Goal: Task Accomplishment & Management: Complete application form

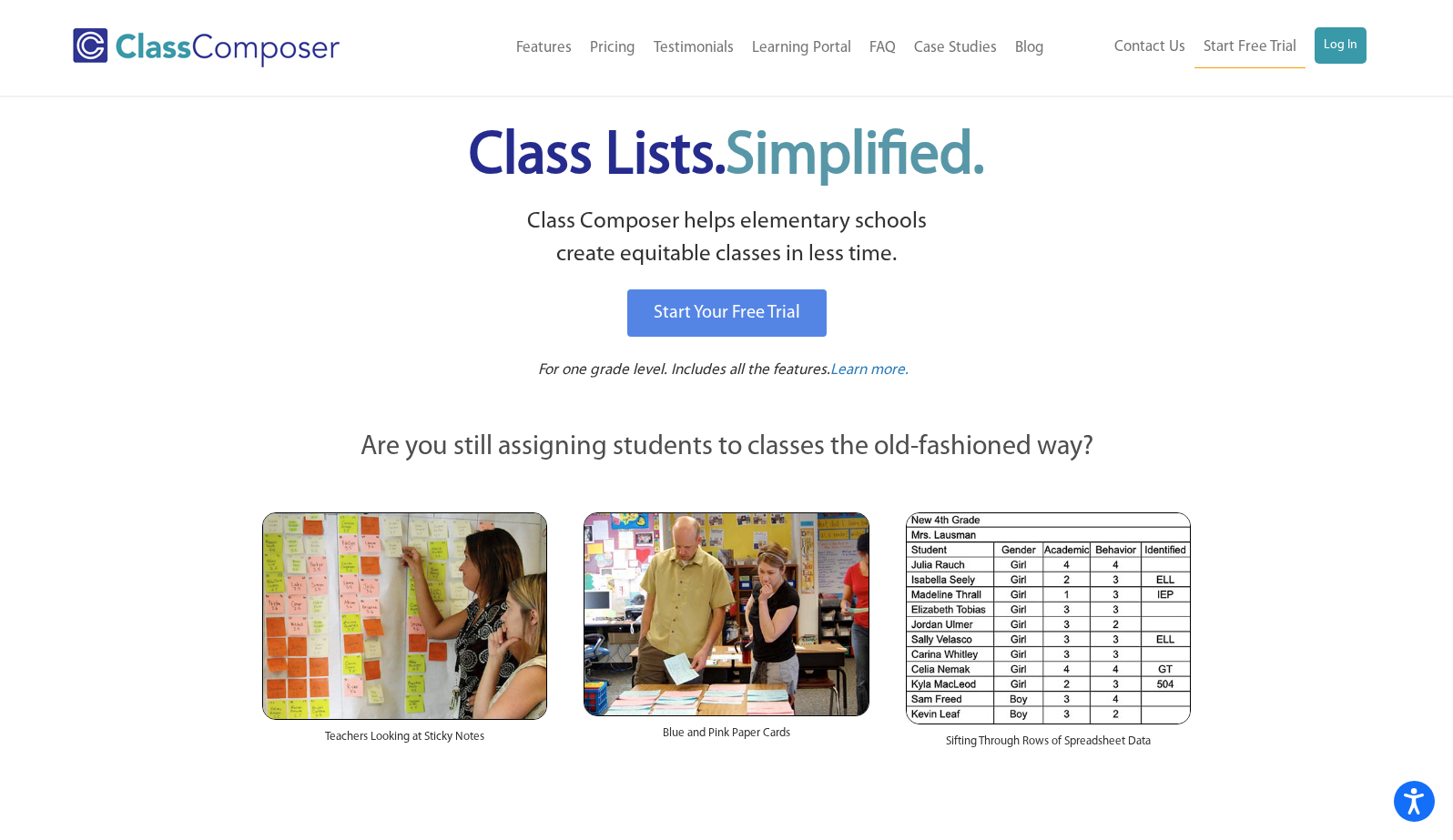
drag, startPoint x: 303, startPoint y: 238, endPoint x: 319, endPoint y: 175, distance: 65.0
click at [303, 231] on p "Class Composer helps elementary schools create equitable classes in less time." at bounding box center [726, 239] width 935 height 67
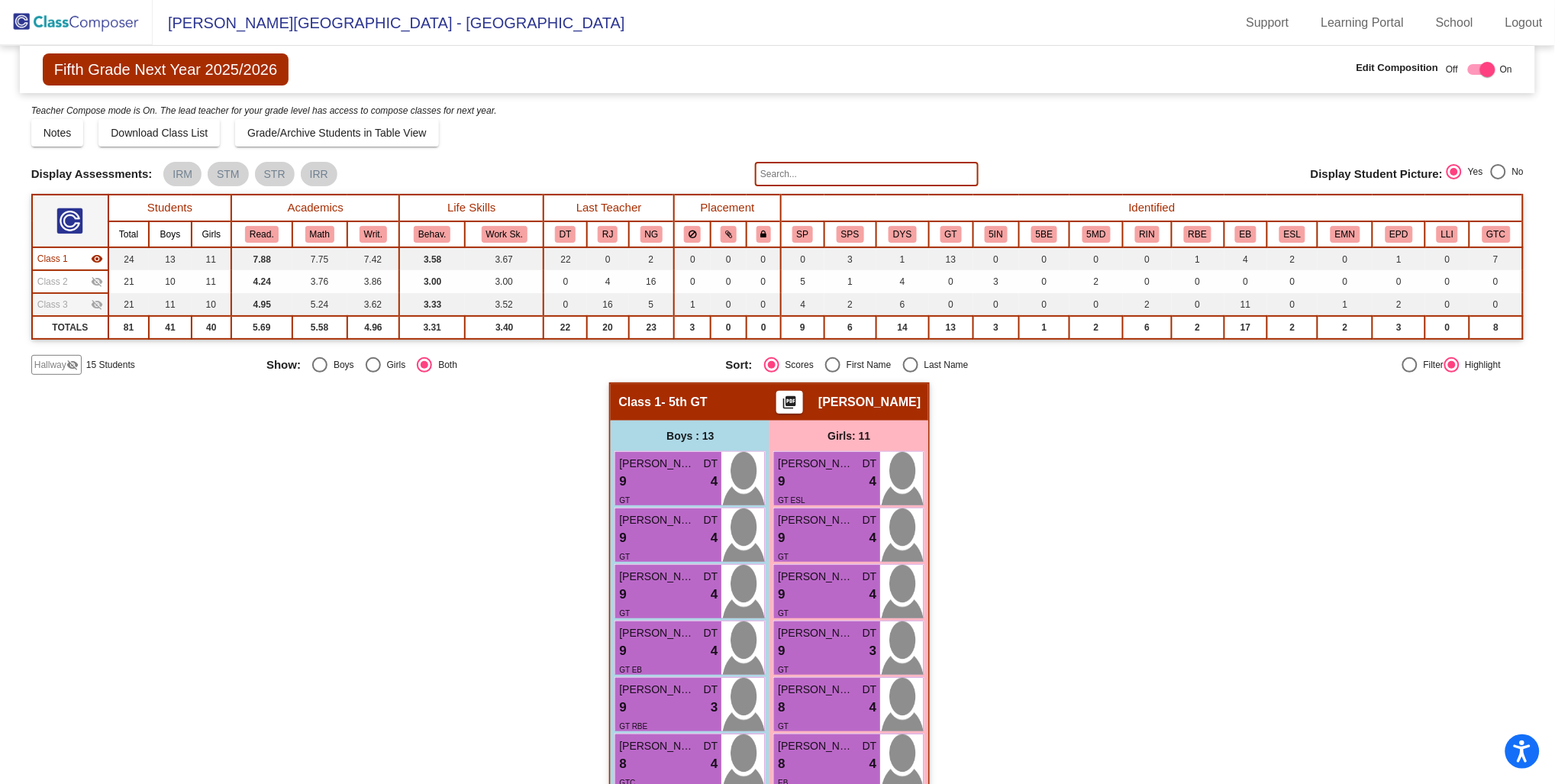
click at [81, 24] on img at bounding box center [77, 22] width 153 height 45
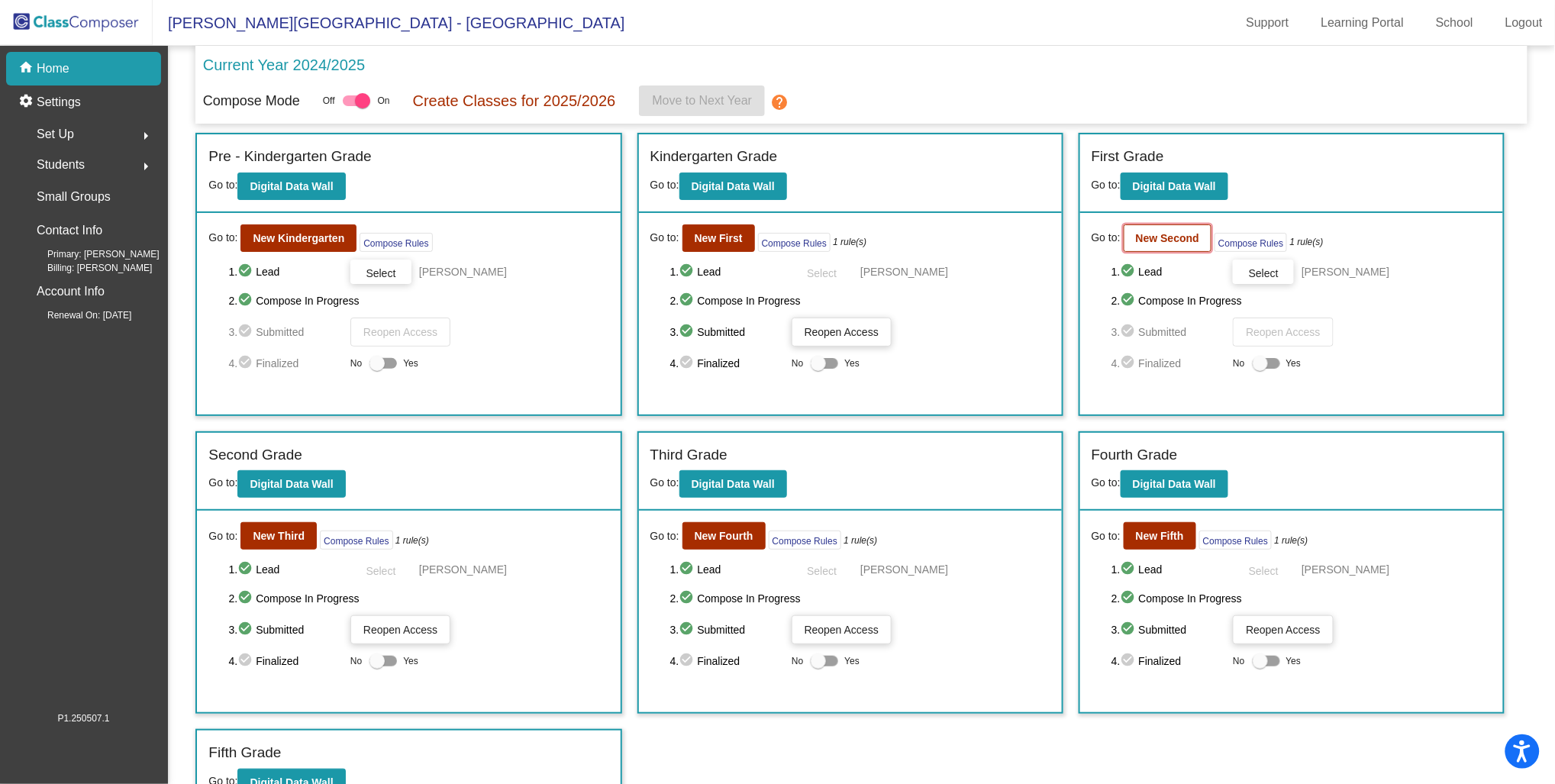
click at [1162, 237] on b "New Second" at bounding box center [1167, 238] width 63 height 12
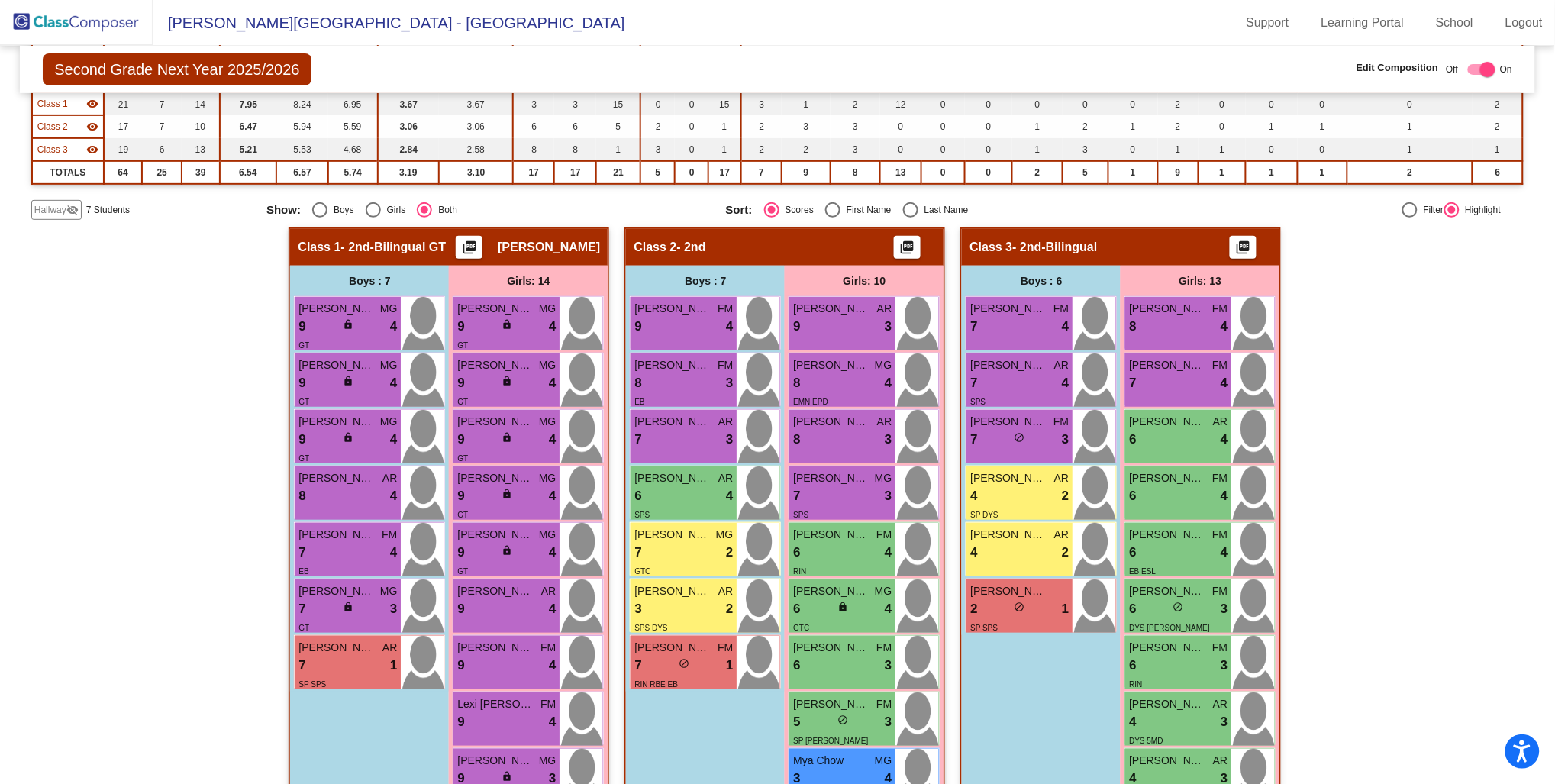
scroll to position [169, 0]
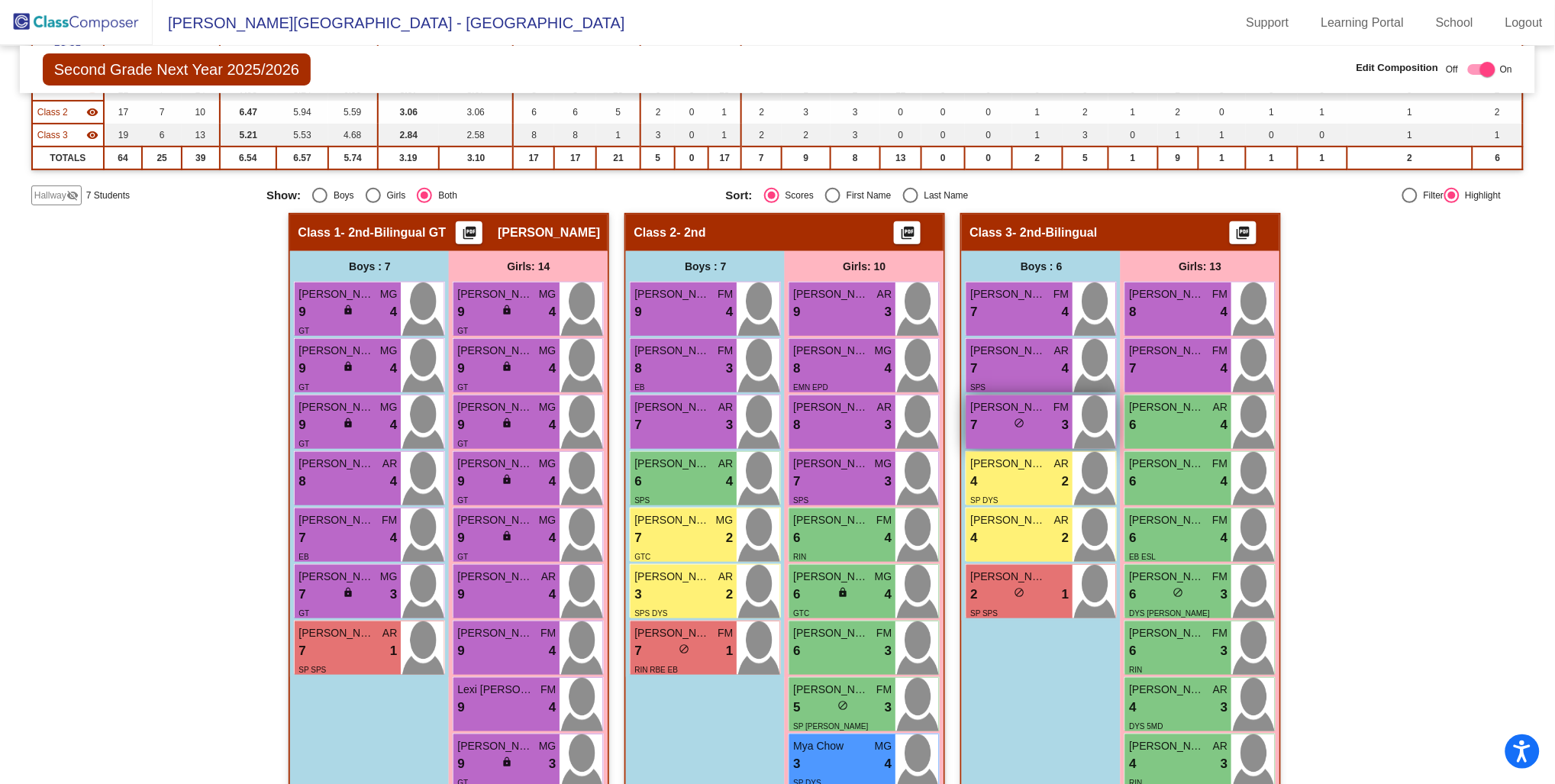
click at [1001, 415] on div "7 lock do_not_disturb_alt 3" at bounding box center [1020, 425] width 99 height 20
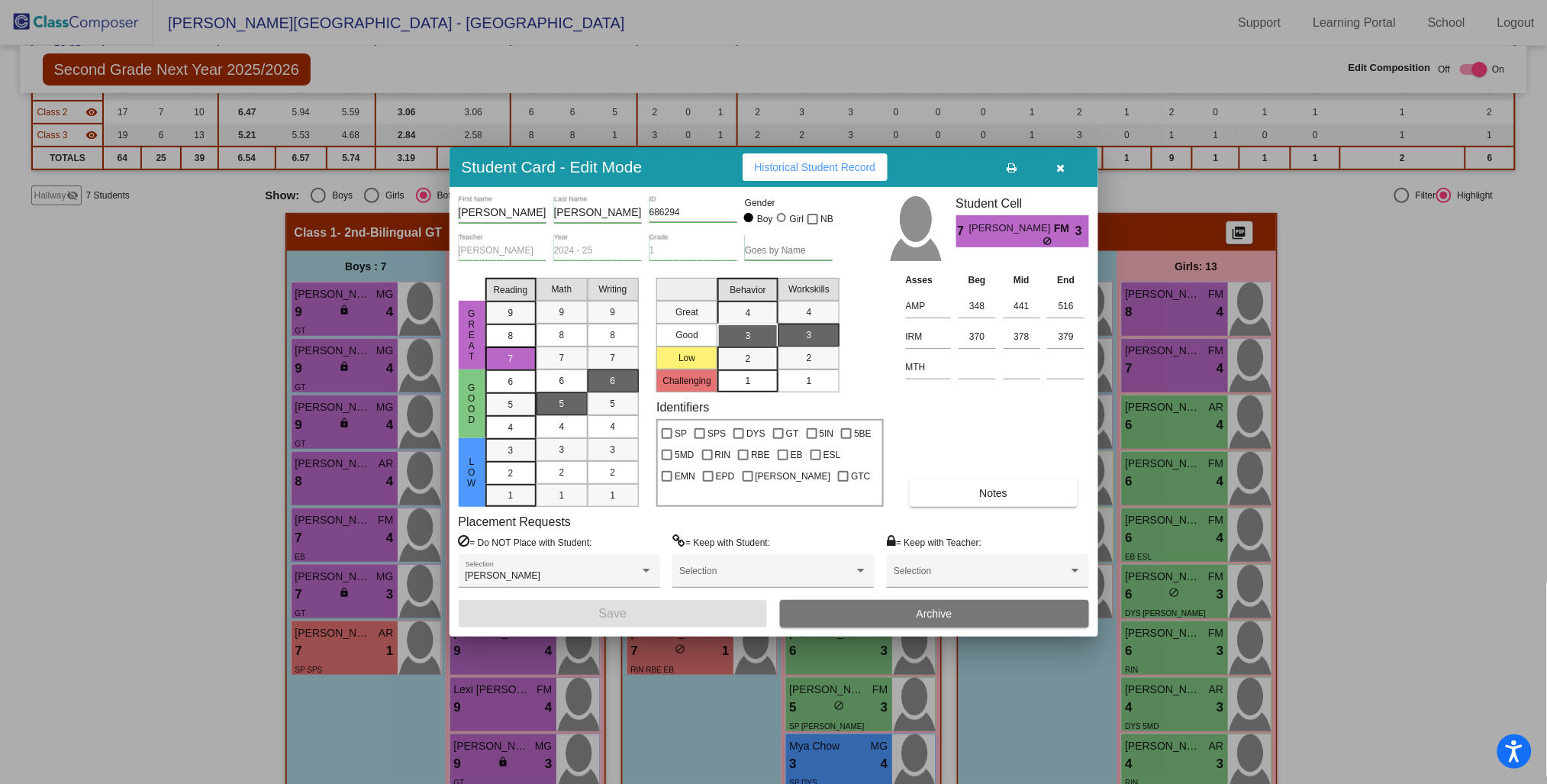
click at [1056, 158] on button "button" at bounding box center [1062, 166] width 49 height 27
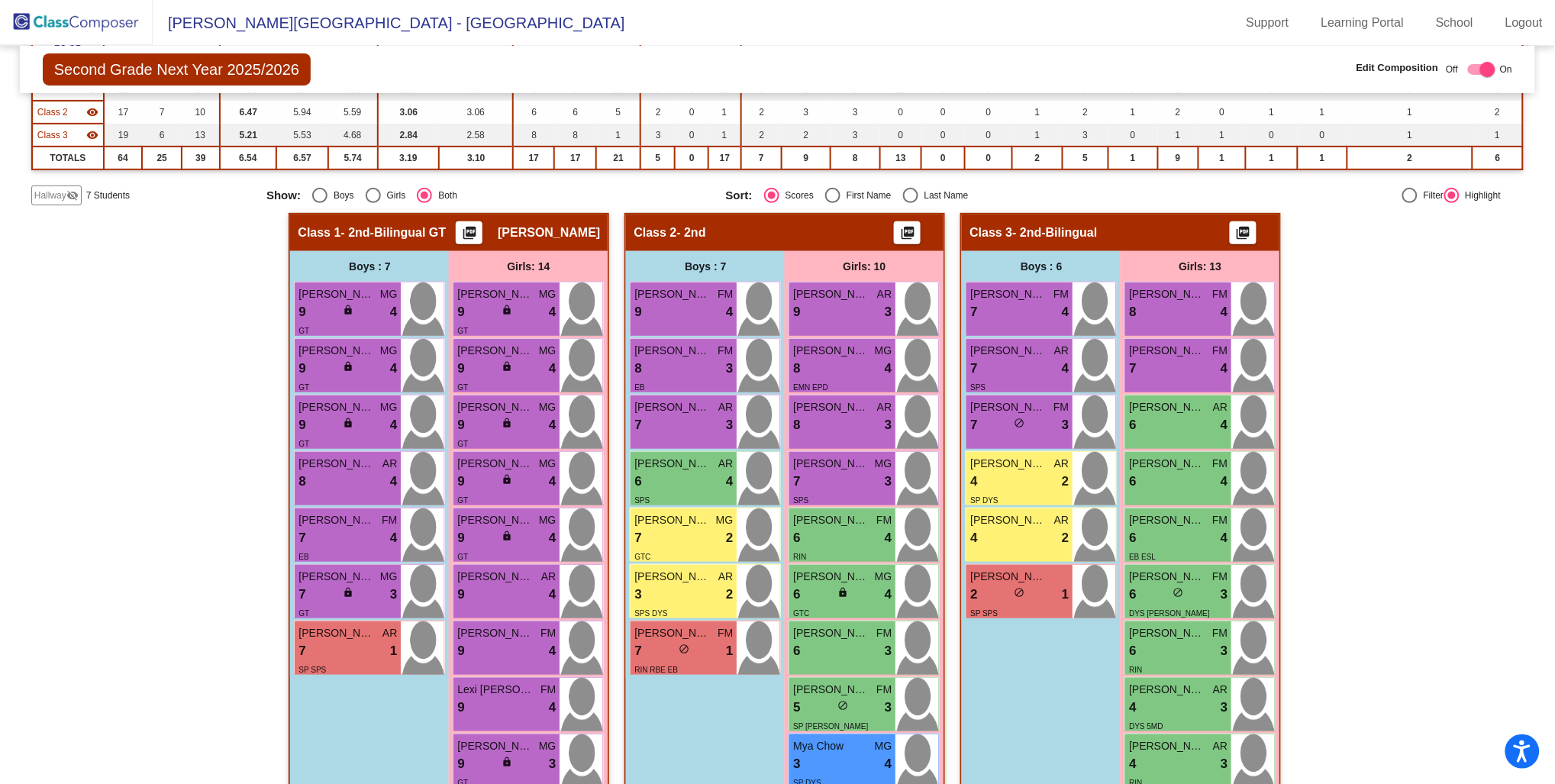
click at [111, 356] on div "Hallway - Hallway Class picture_as_pdf Add Student First Name Last Name Student…" at bounding box center [778, 655] width 1493 height 884
click at [1493, 434] on div "Hallway - Hallway Class picture_as_pdf Add Student First Name Last Name Student…" at bounding box center [778, 655] width 1493 height 884
click at [659, 226] on span "Class 2" at bounding box center [655, 233] width 43 height 16
click at [687, 232] on span "- 2nd" at bounding box center [691, 233] width 29 height 16
click at [693, 232] on span "- 2nd" at bounding box center [691, 233] width 29 height 16
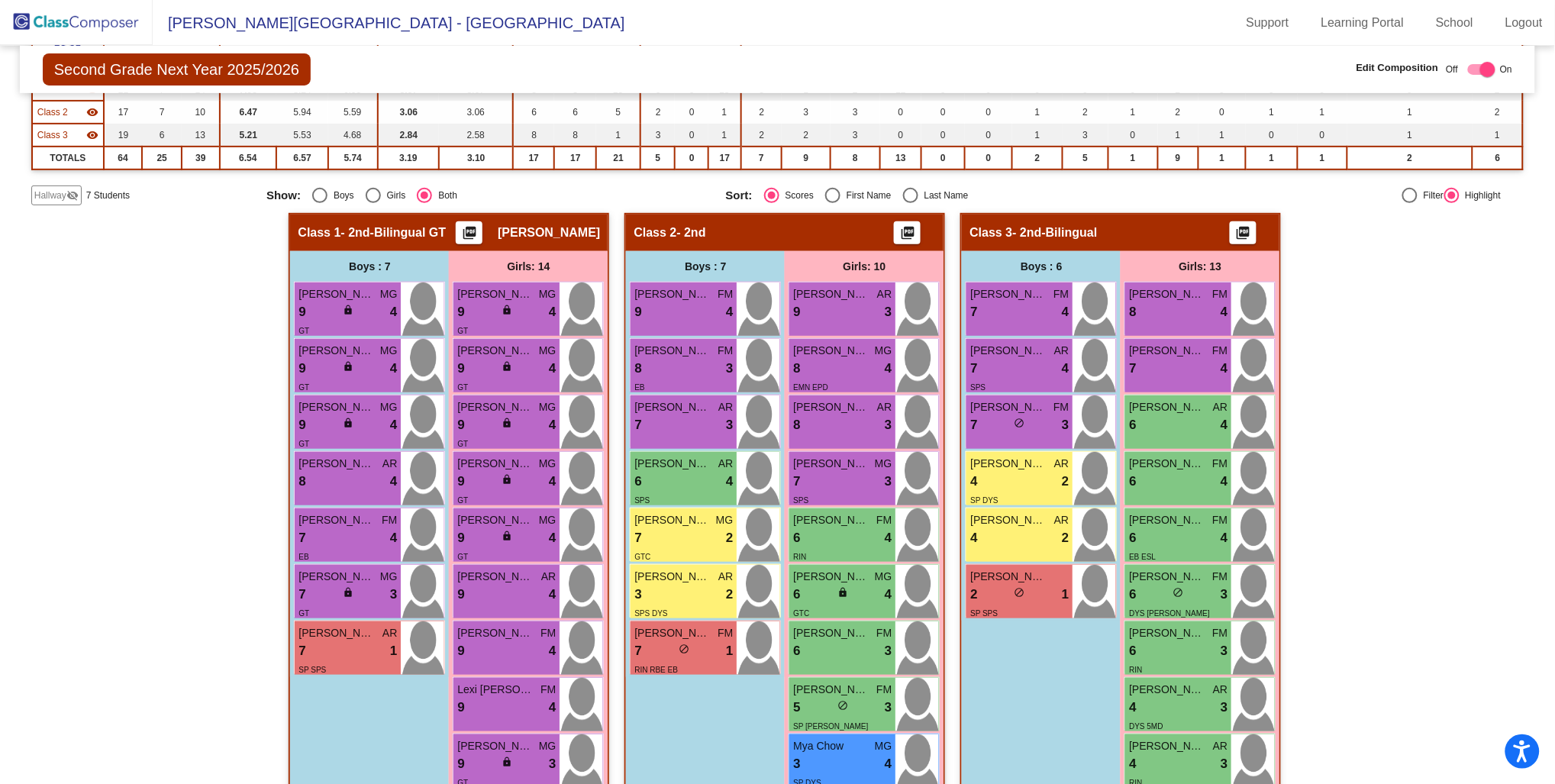
click at [693, 232] on span "- 2nd" at bounding box center [691, 233] width 29 height 16
click at [790, 246] on div "Class 2 - 2nd picture_as_pdf" at bounding box center [785, 233] width 318 height 37
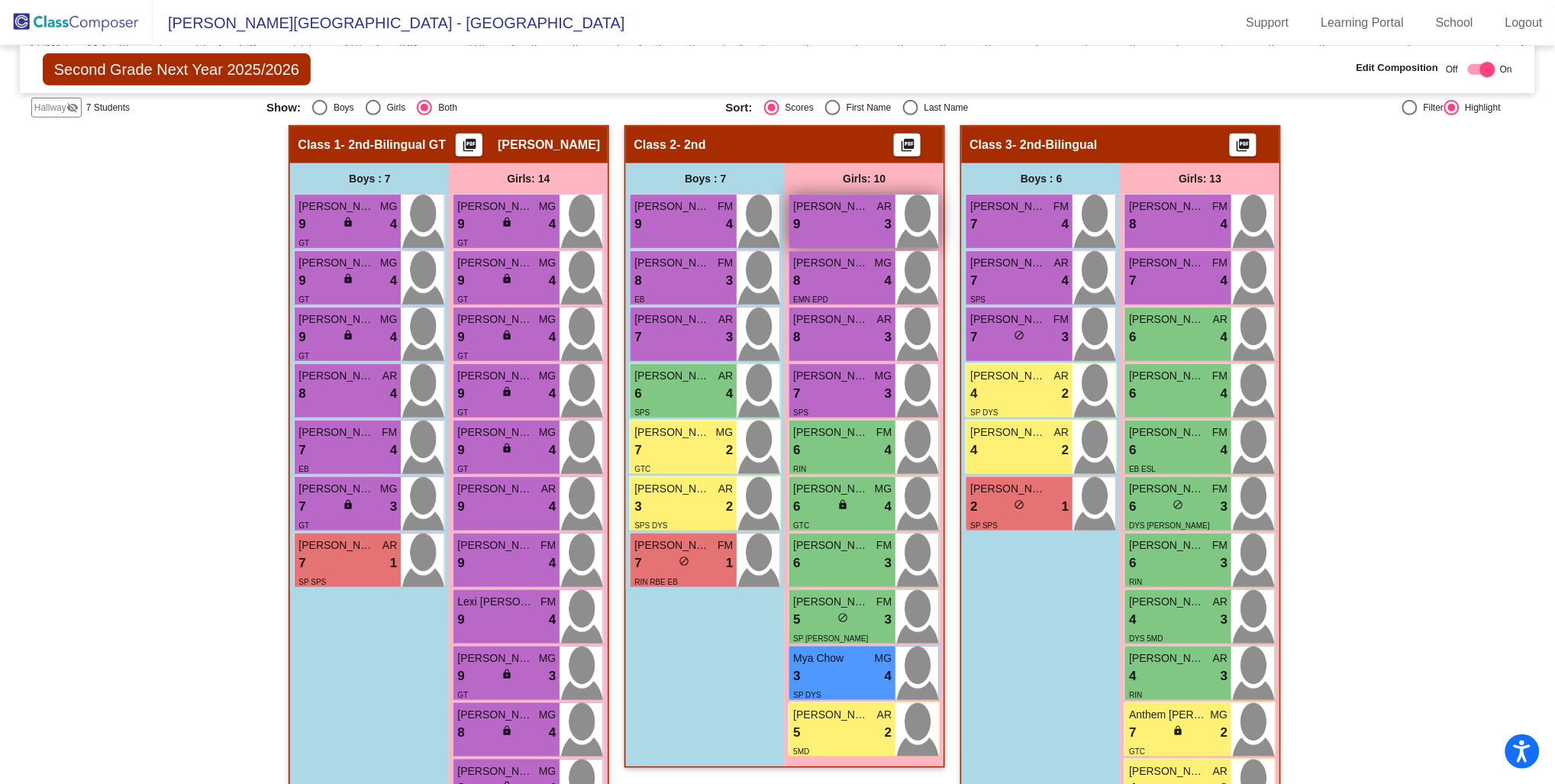
scroll to position [224, 0]
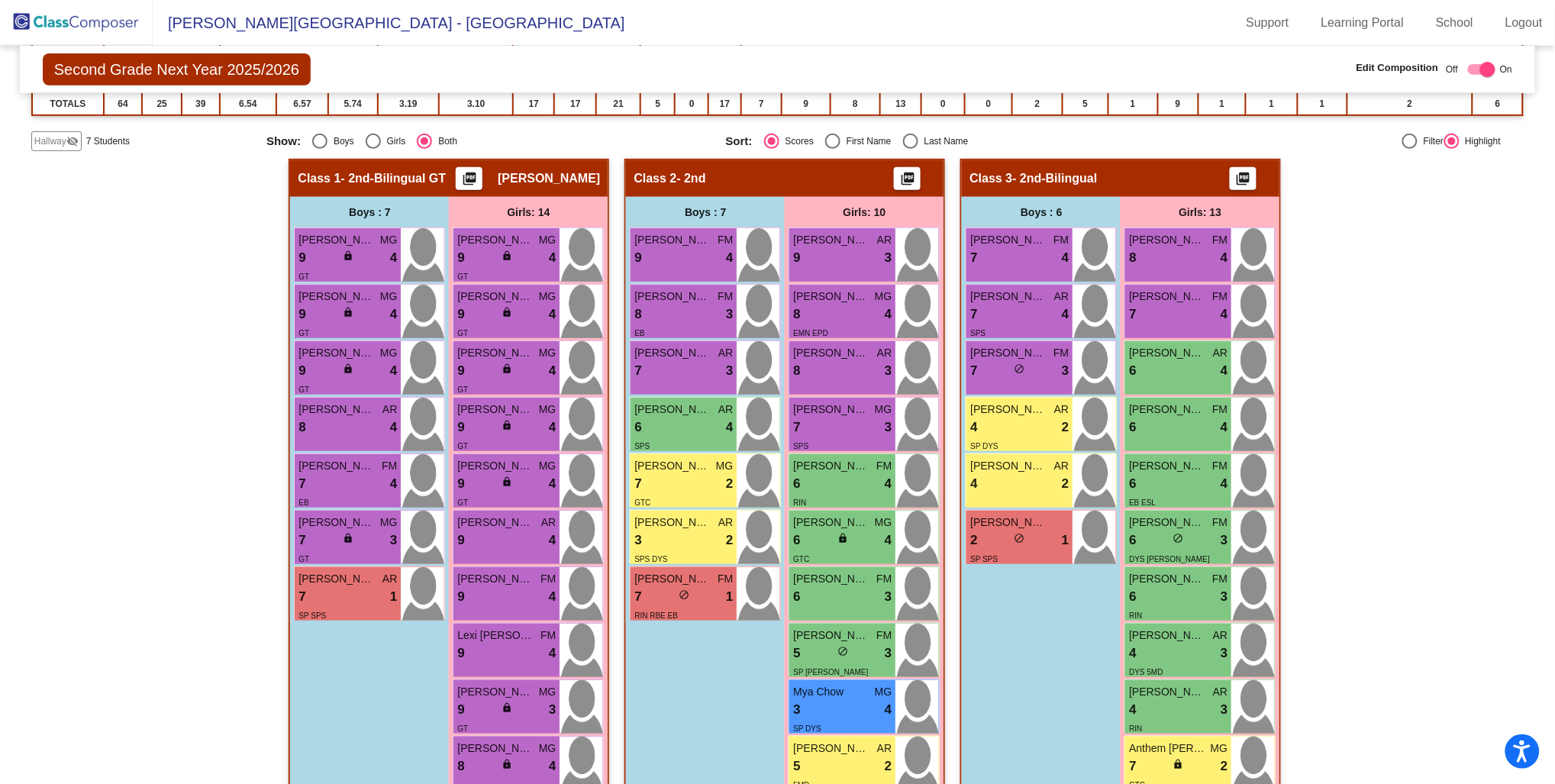
click at [206, 281] on div "Hallway - Hallway Class picture_as_pdf Add Student First Name Last Name Student…" at bounding box center [778, 601] width 1493 height 884
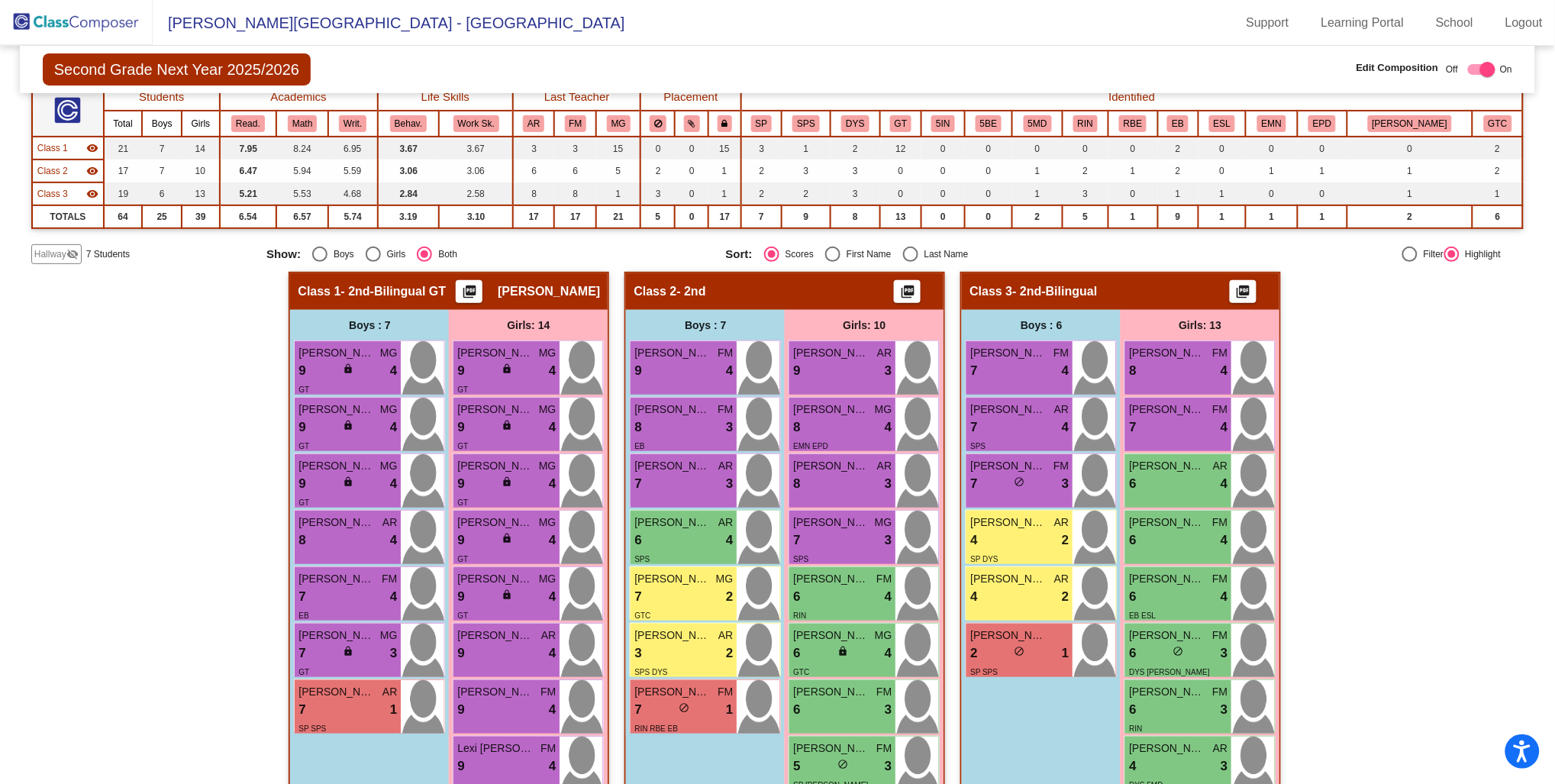
scroll to position [0, 0]
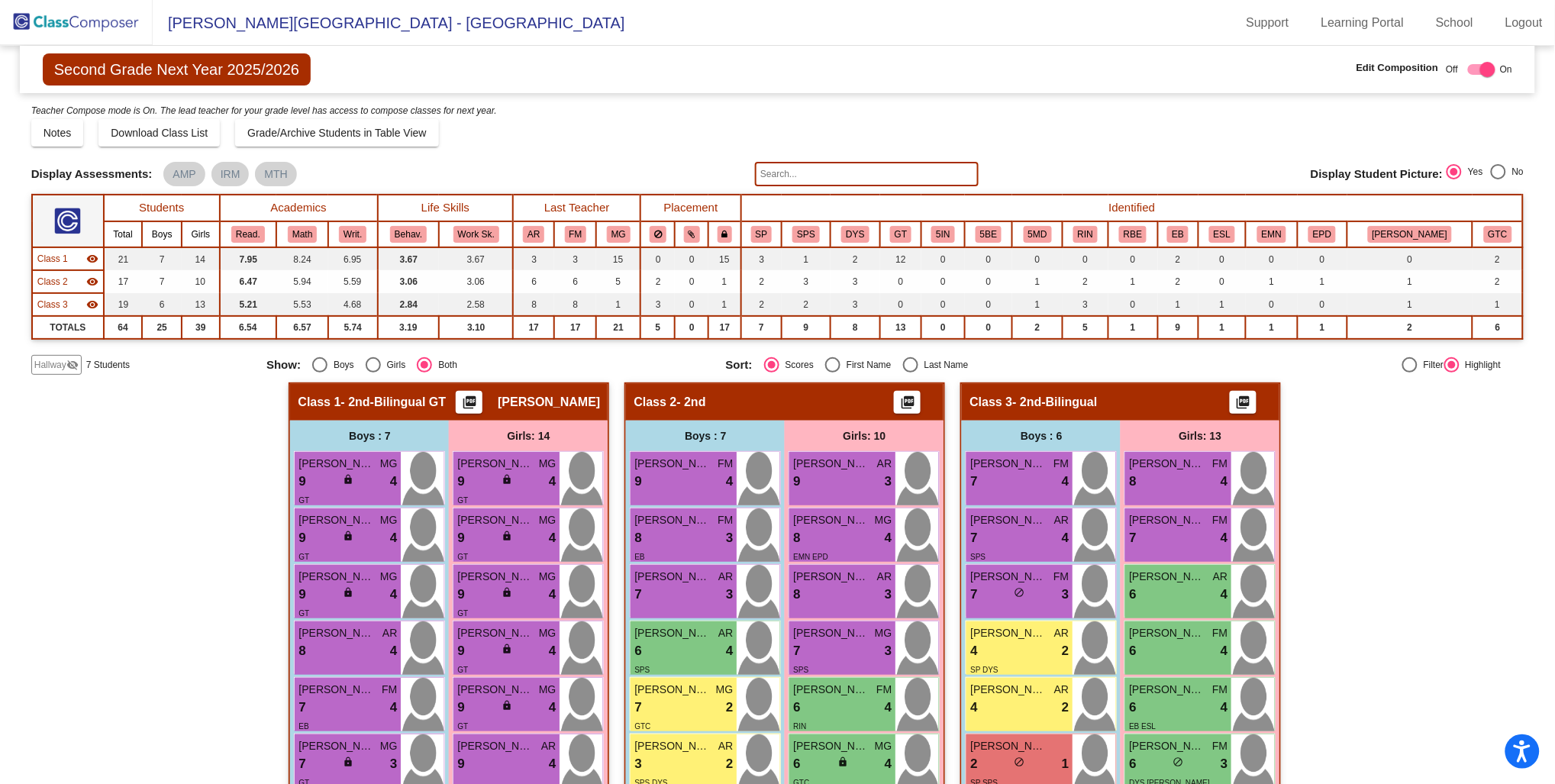
click at [72, 24] on img at bounding box center [77, 22] width 153 height 45
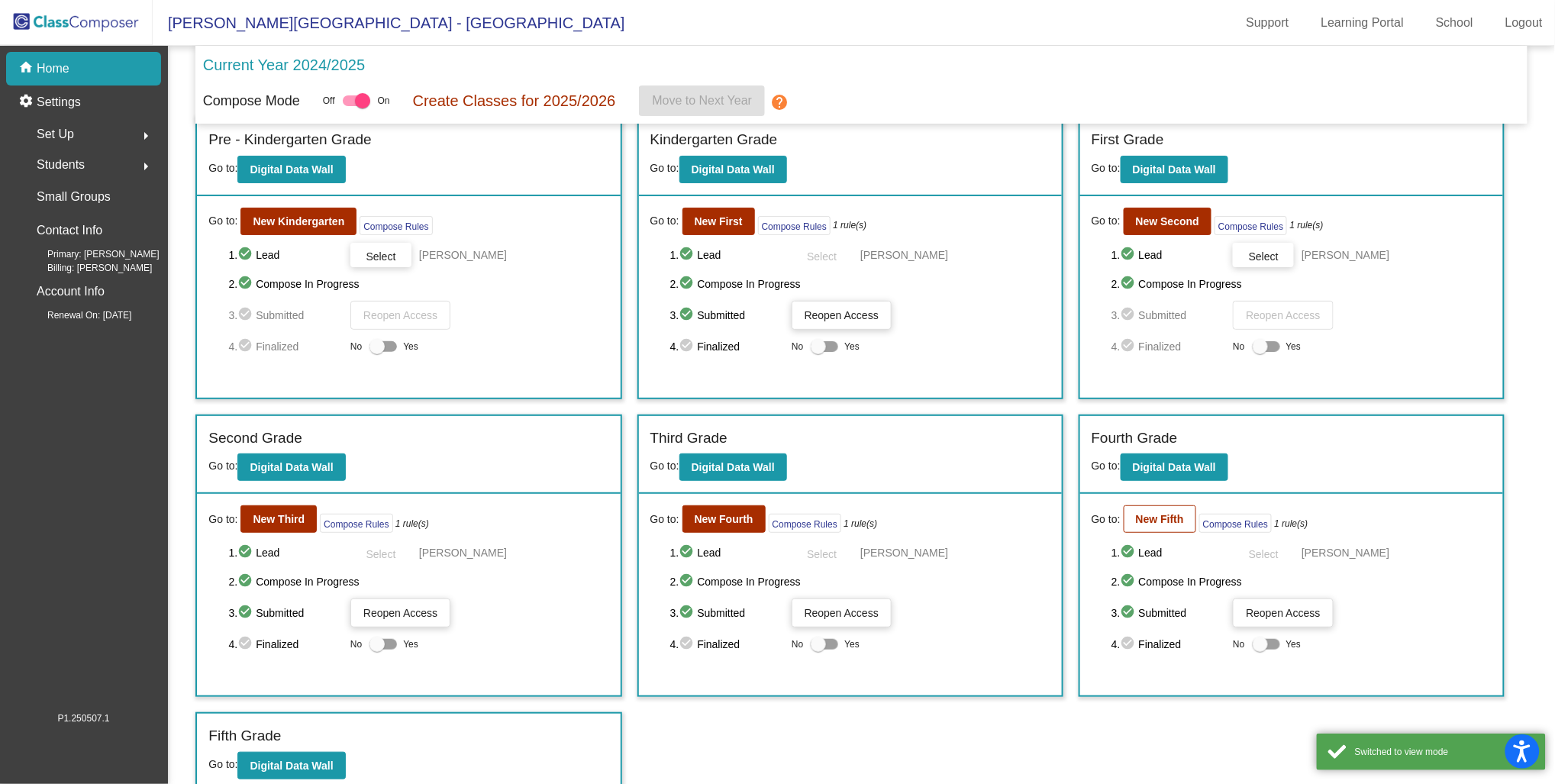
scroll to position [21, 0]
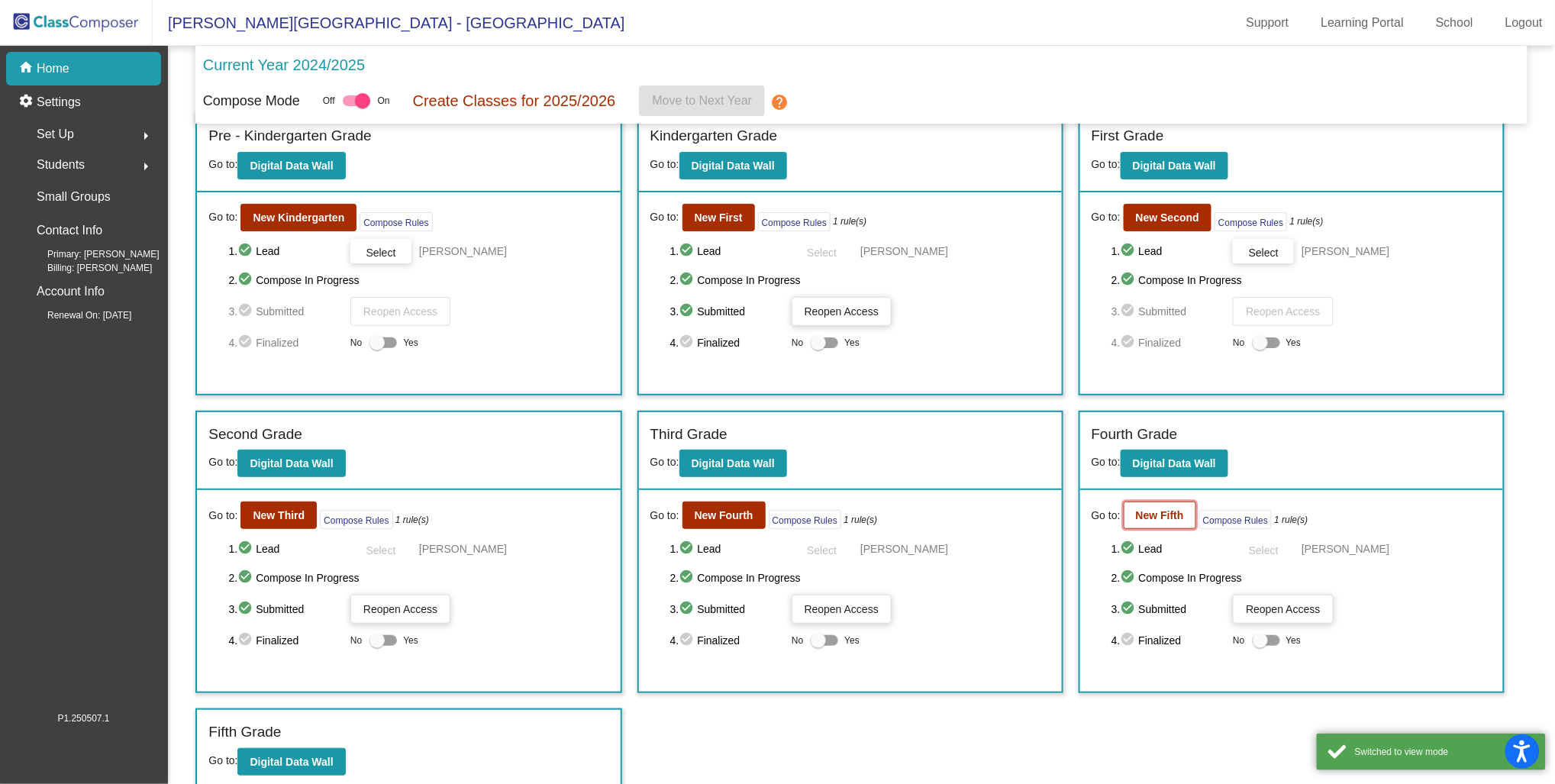
click at [1174, 512] on b "New Fifth" at bounding box center [1160, 515] width 48 height 12
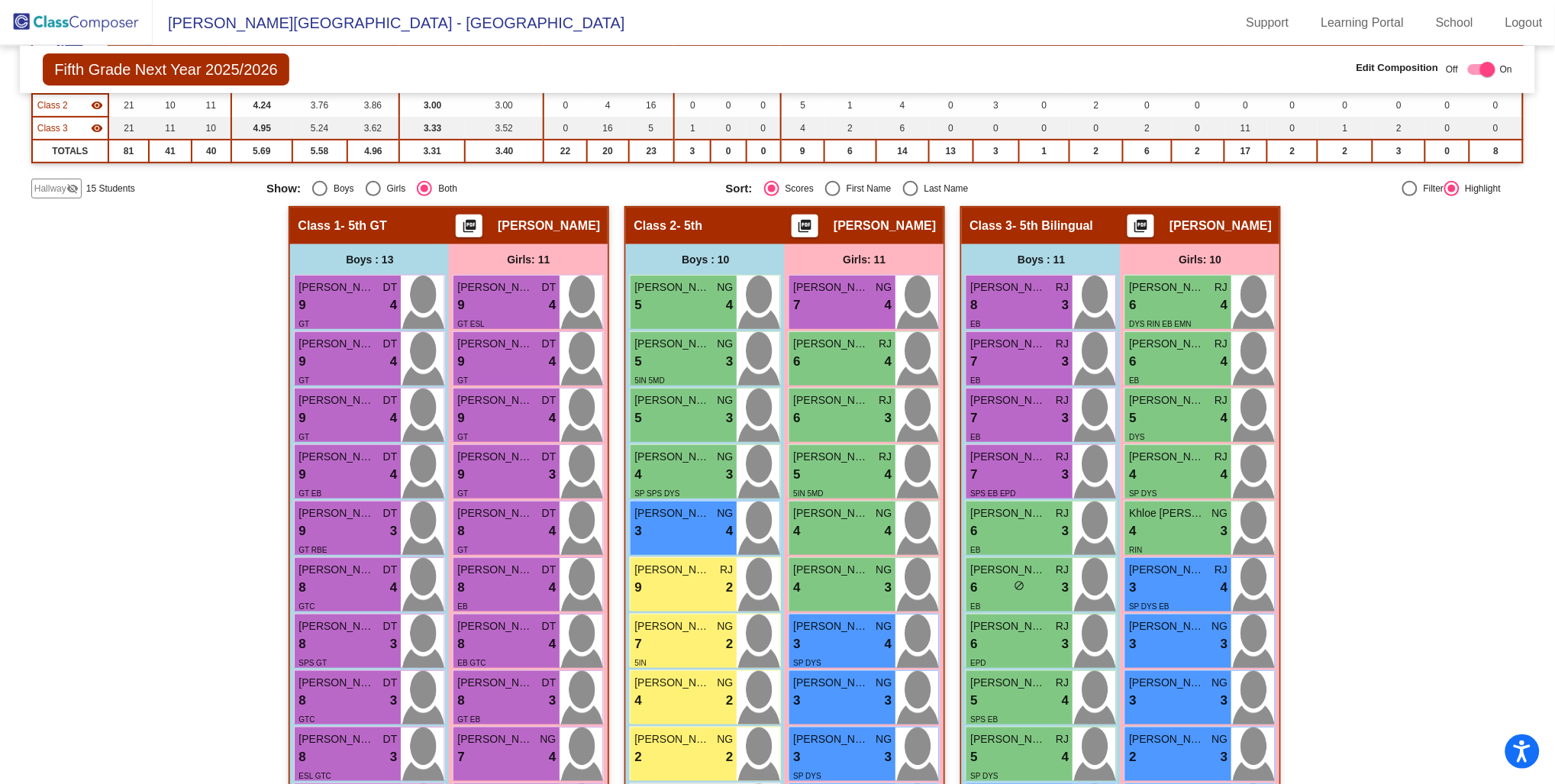
scroll to position [169, 0]
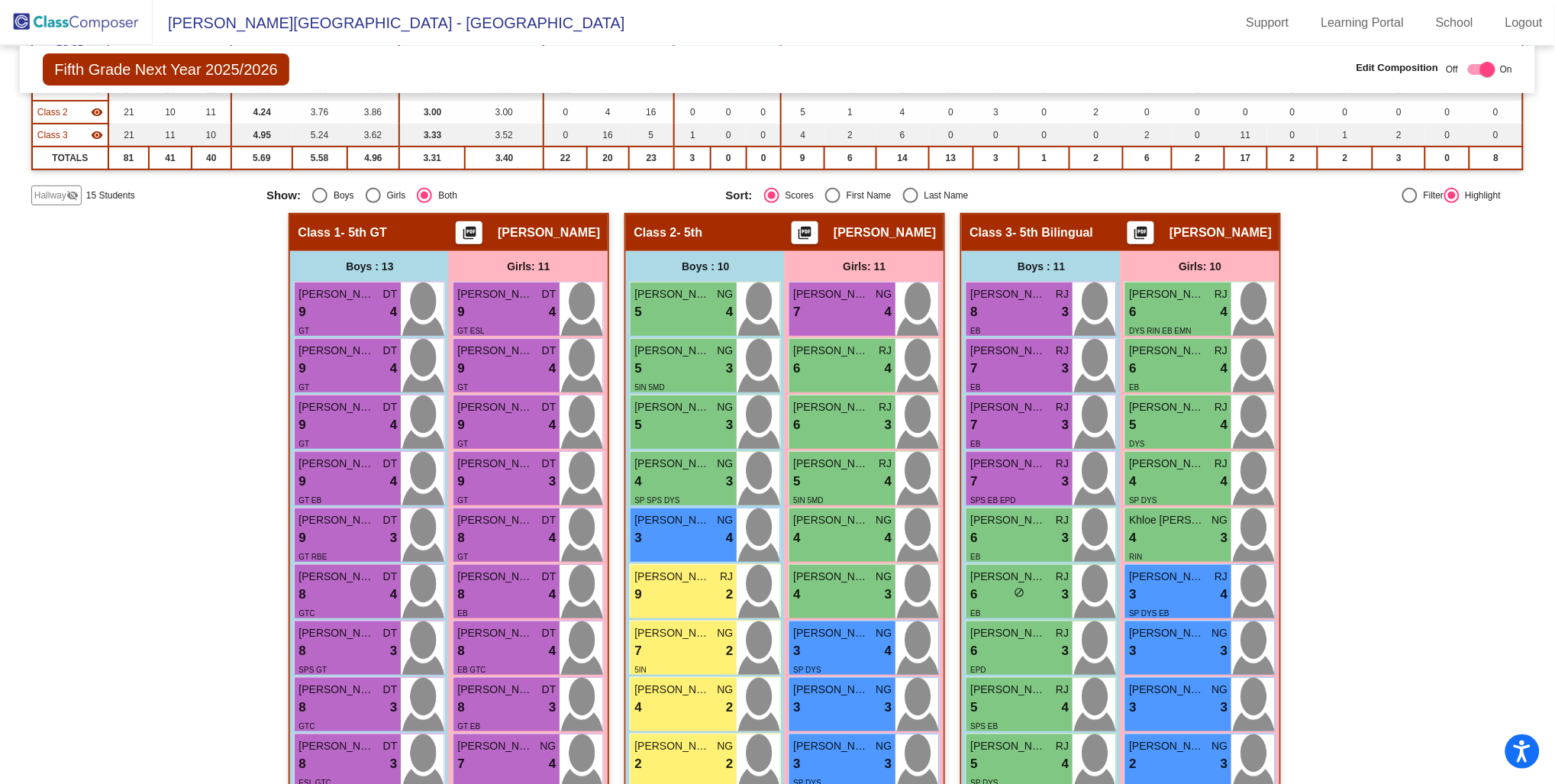
drag, startPoint x: 61, startPoint y: 195, endPoint x: 77, endPoint y: 219, distance: 28.8
click at [61, 195] on span "Hallway" at bounding box center [50, 195] width 32 height 14
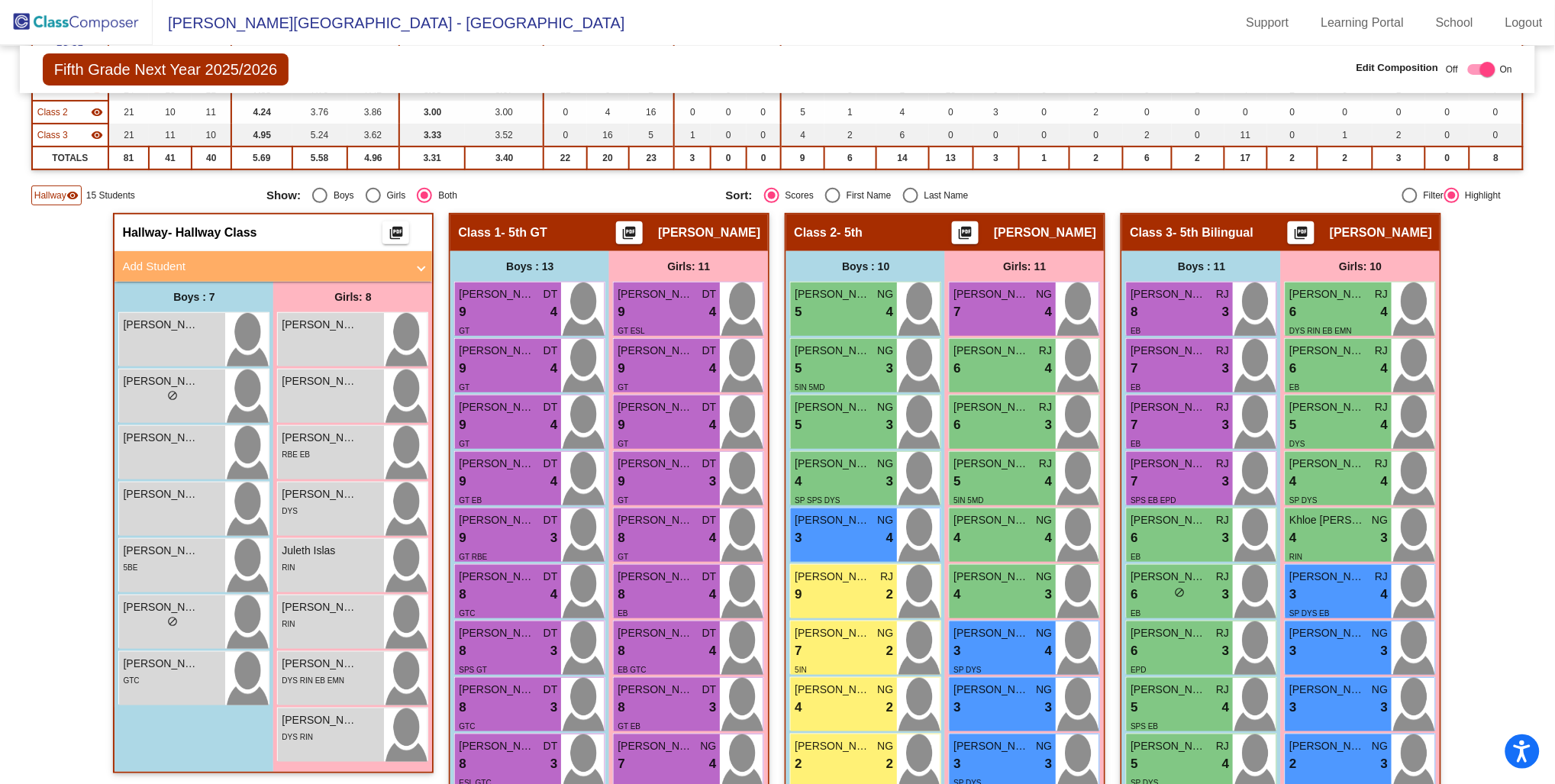
click at [337, 264] on mat-panel-title "Add Student" at bounding box center [263, 267] width 284 height 17
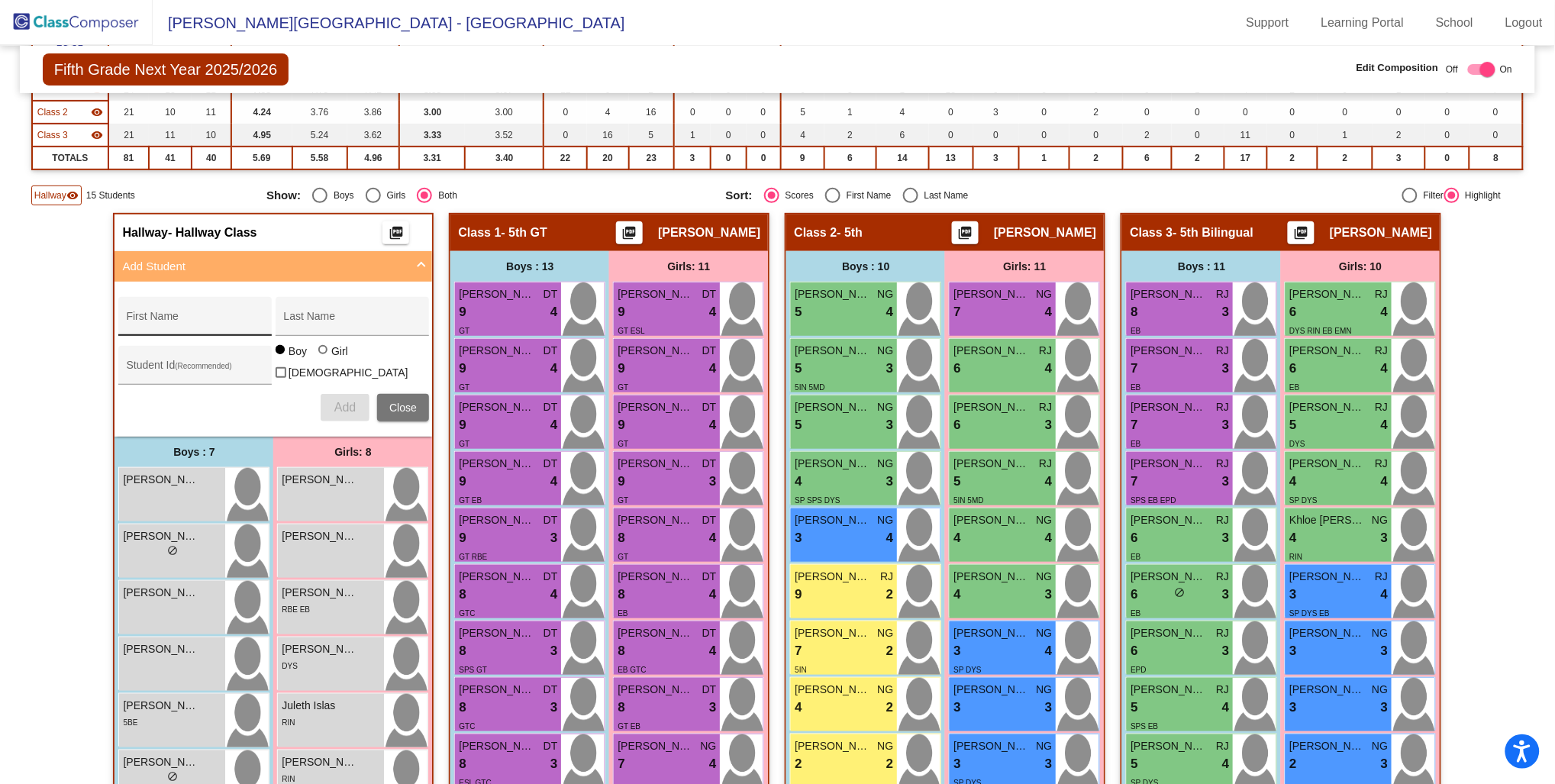
click at [216, 307] on div "First Name" at bounding box center [194, 321] width 137 height 31
type input "d"
type input "[PERSON_NAME]"
click at [184, 364] on input "Student Id (Recommended)" at bounding box center [194, 370] width 137 height 12
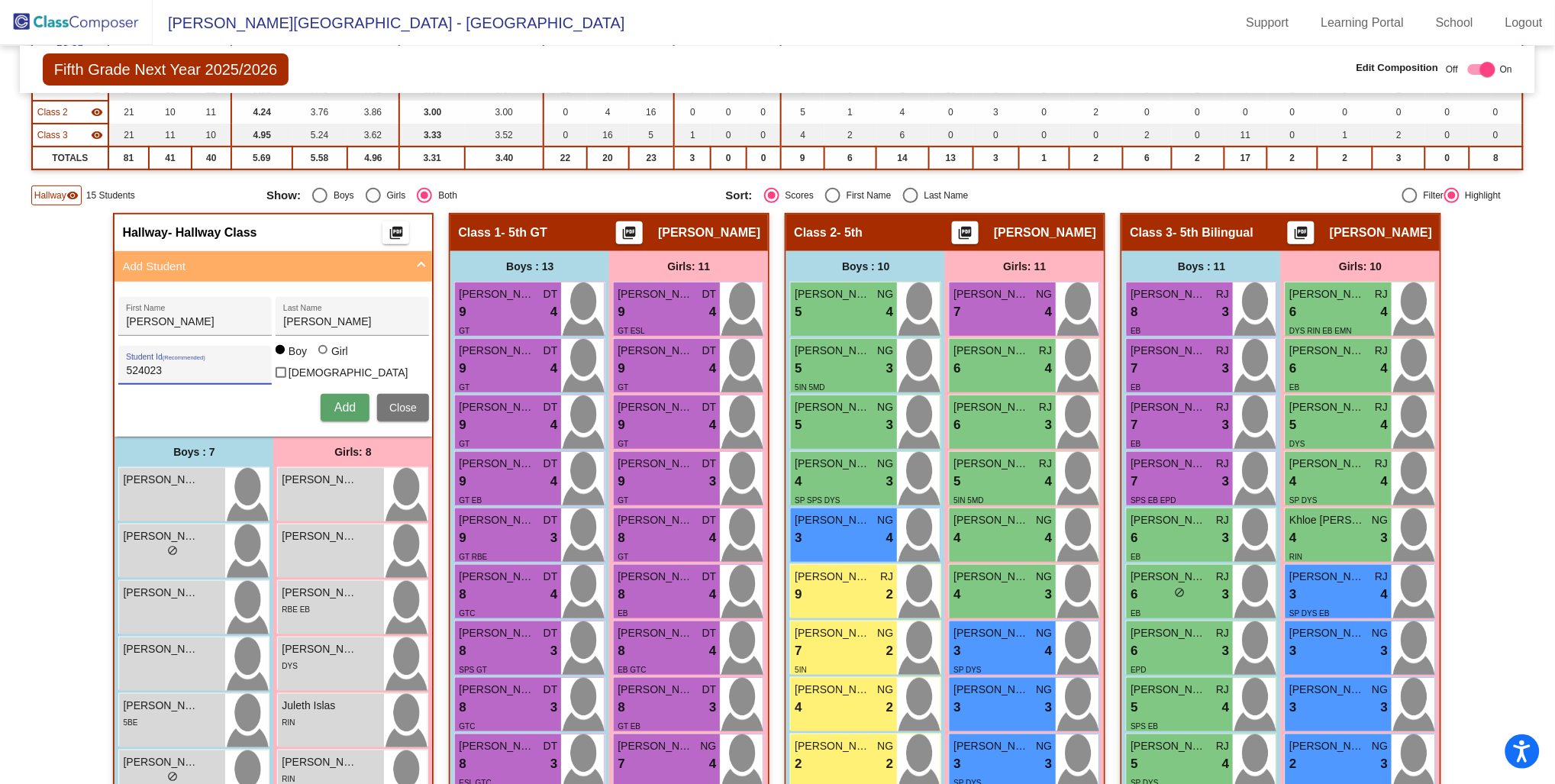
type input "524023"
click at [339, 402] on span "Add" at bounding box center [345, 407] width 21 height 13
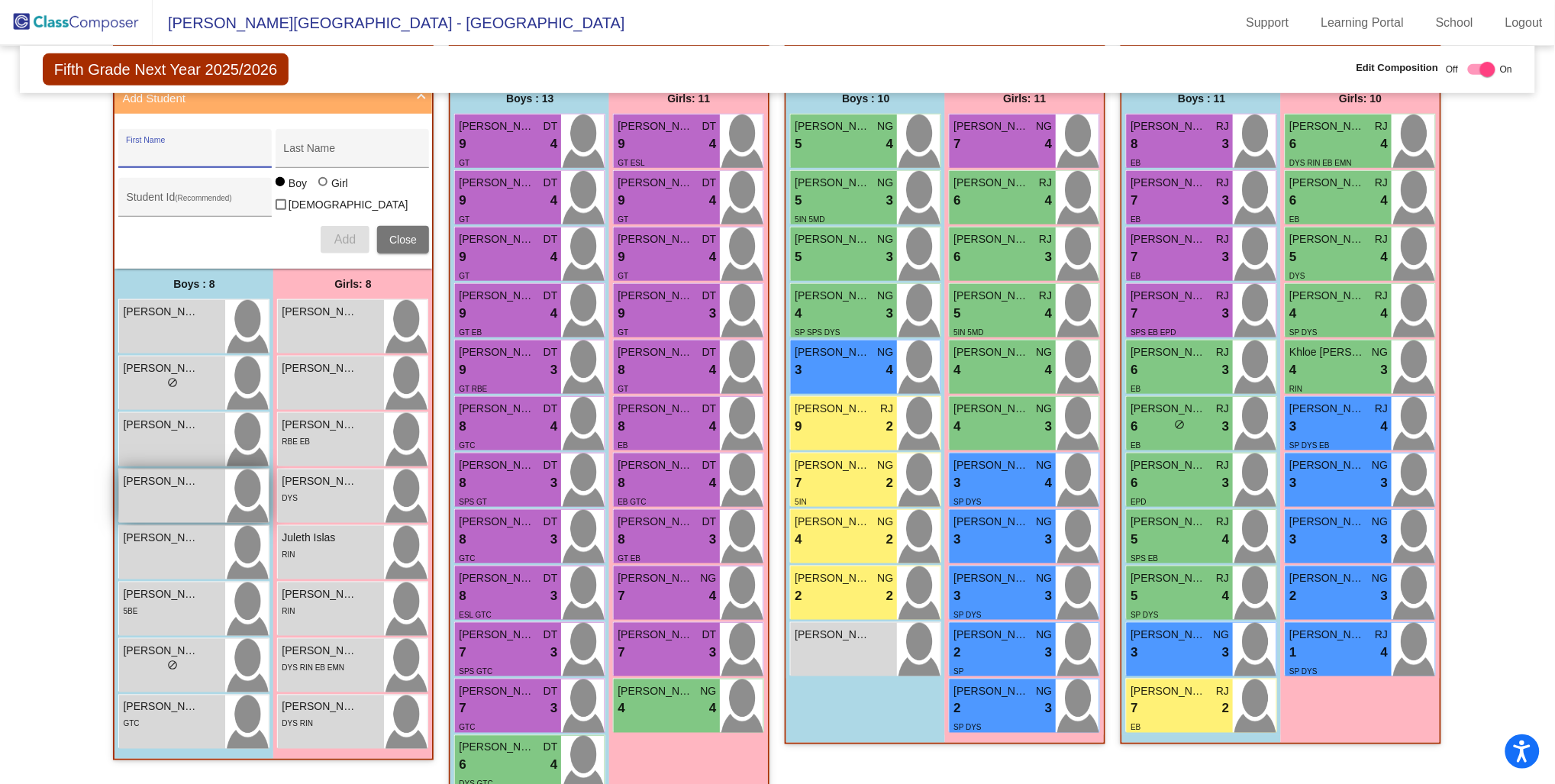
scroll to position [253, 0]
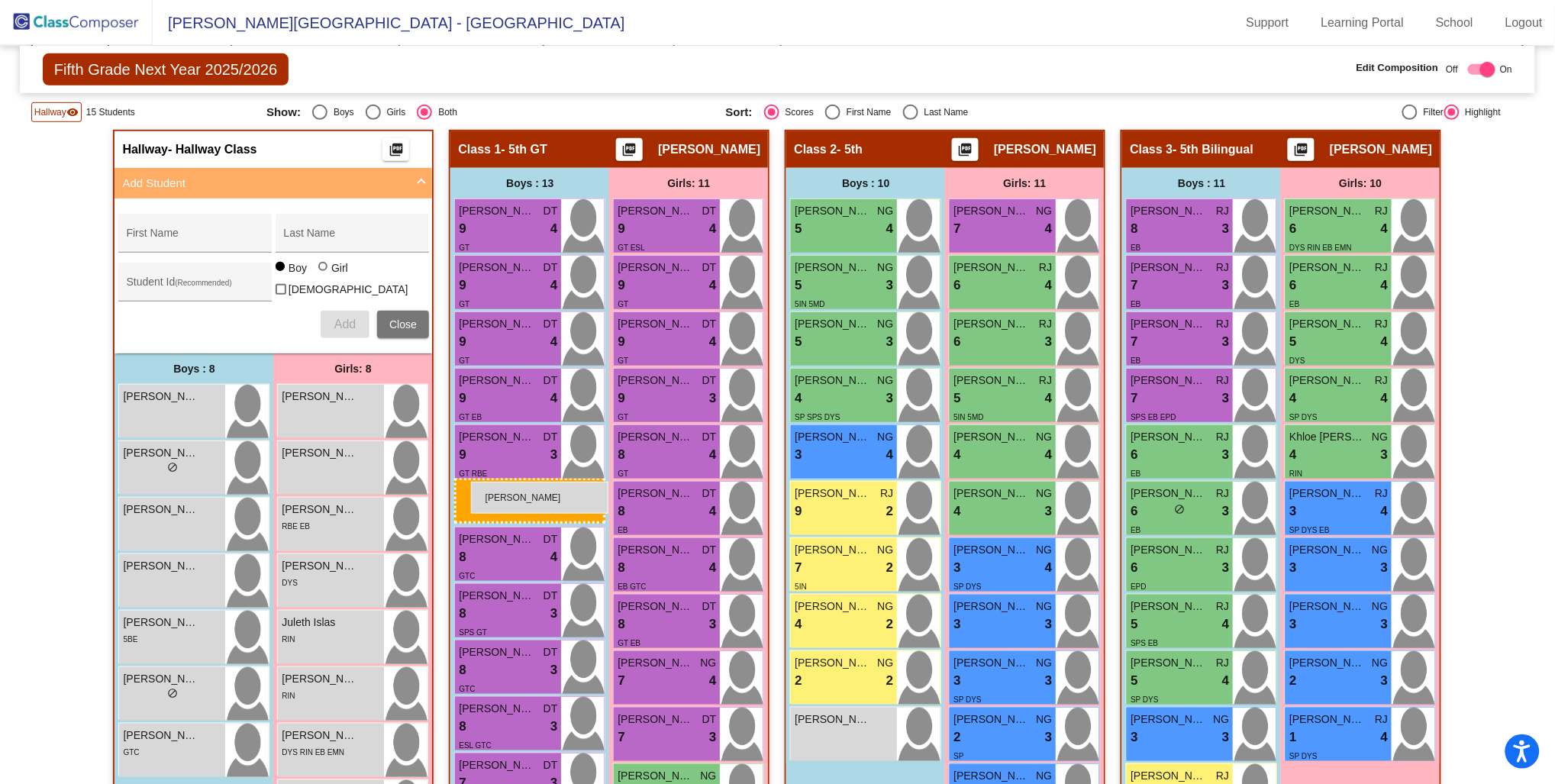
drag, startPoint x: 139, startPoint y: 576, endPoint x: 471, endPoint y: 481, distance: 345.3
